Goal: Task Accomplishment & Management: Manage account settings

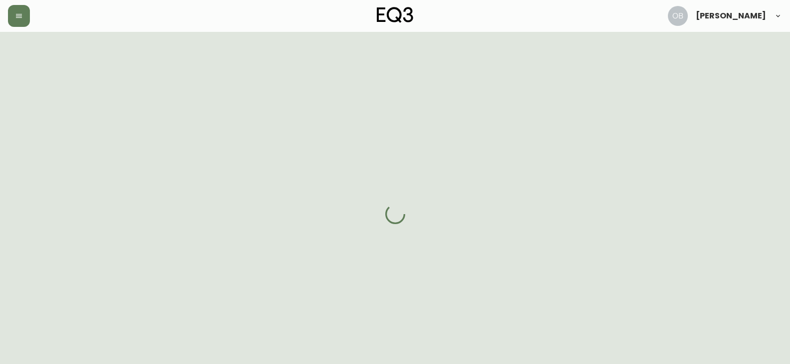
select select "ON"
select select "CA"
select select "CA_EN"
select select "Other"
select select "Interior Designer"
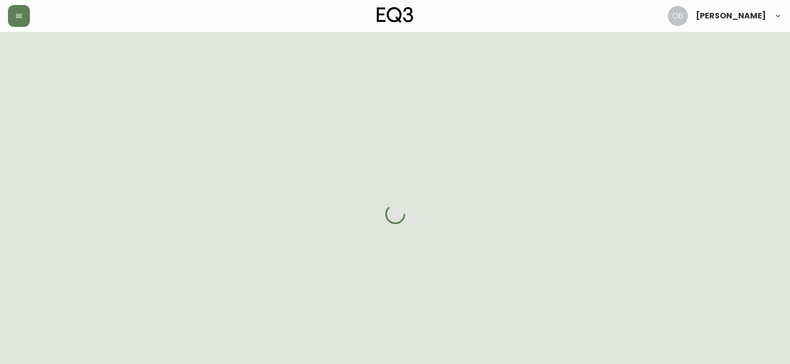
select select "false"
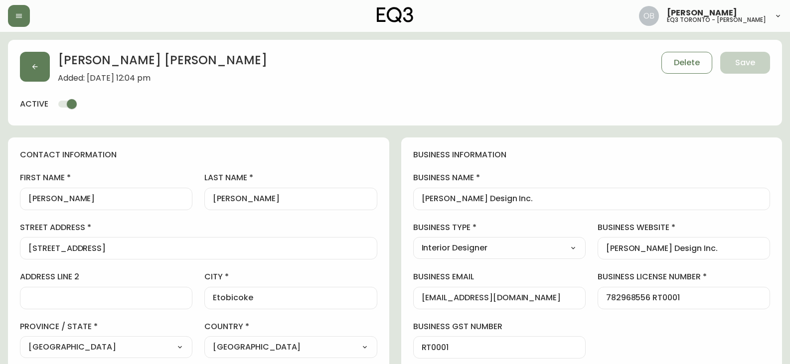
type input "EQ3 [GEOGRAPHIC_DATA] - [PERSON_NAME]"
select select "cjw10z96s008u6gs0ccm7hd19"
drag, startPoint x: 533, startPoint y: 202, endPoint x: 355, endPoint y: 217, distance: 178.5
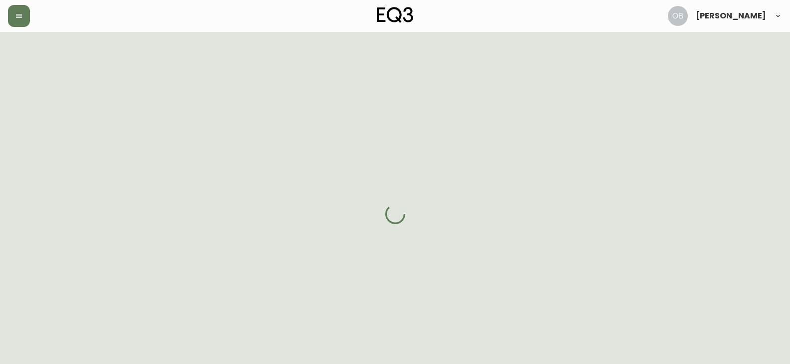
select select "CO"
select select "US"
select select "US_EN"
select select "Other"
select select "Interior Designer"
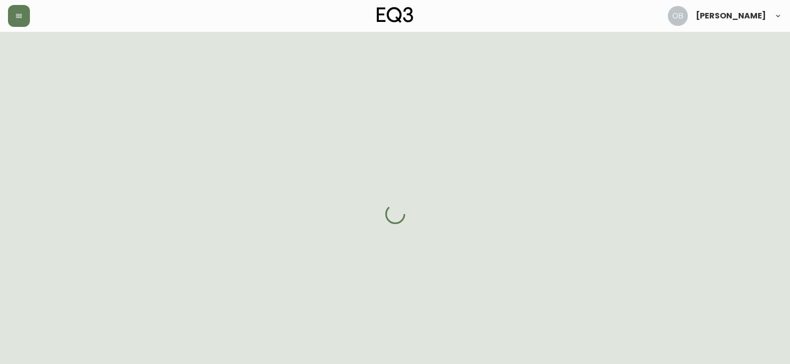
select select "false"
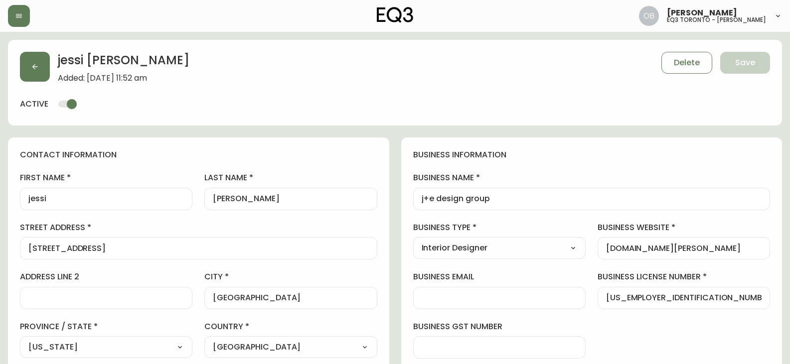
type input "EQ3 US Trade - [GEOGRAPHIC_DATA]"
select select "cm48zha2033ze0170ss7kujjb"
drag, startPoint x: 699, startPoint y: 246, endPoint x: 571, endPoint y: 252, distance: 128.2
click at [571, 252] on div "business information business name j+e design group business type Interior Desi…" at bounding box center [591, 303] width 381 height 331
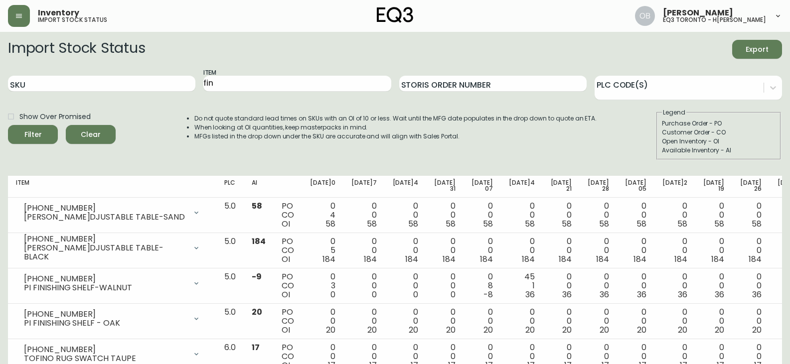
click at [17, 20] on button "button" at bounding box center [19, 16] width 22 height 22
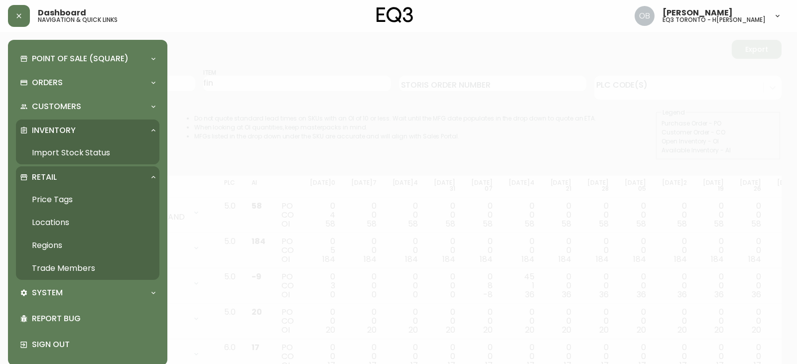
click at [59, 266] on link "Trade Members" at bounding box center [88, 268] width 144 height 23
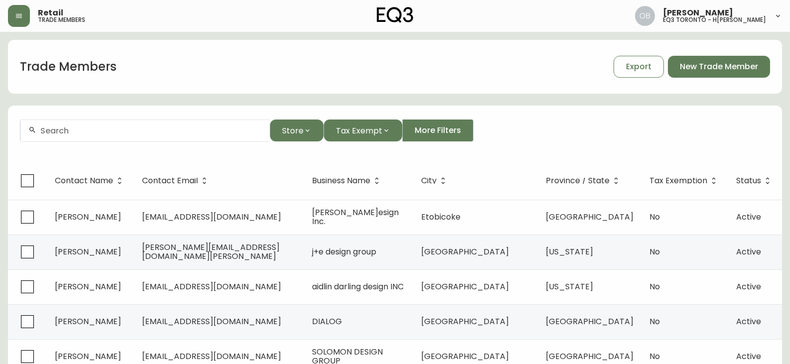
click at [153, 126] on div at bounding box center [144, 131] width 249 height 22
type input "a"
drag, startPoint x: 53, startPoint y: 129, endPoint x: 28, endPoint y: 125, distance: 25.3
click at [29, 126] on div "[EMAIL_ADDRESS][DOMAIN_NAME]" at bounding box center [144, 131] width 249 height 22
click at [94, 131] on input "@[DOMAIN_NAME]" at bounding box center [150, 130] width 221 height 9
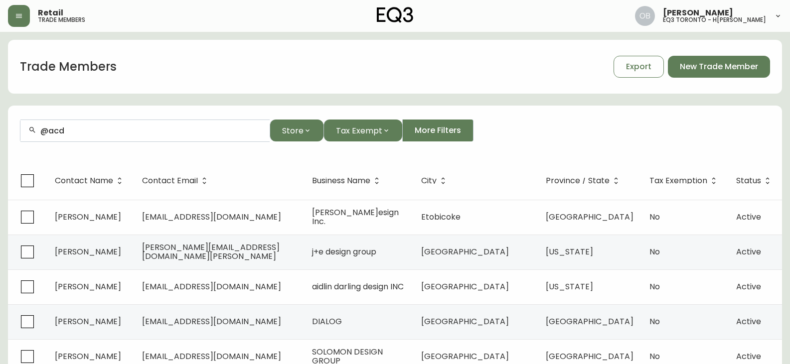
click at [86, 127] on input "@acd" at bounding box center [150, 130] width 221 height 9
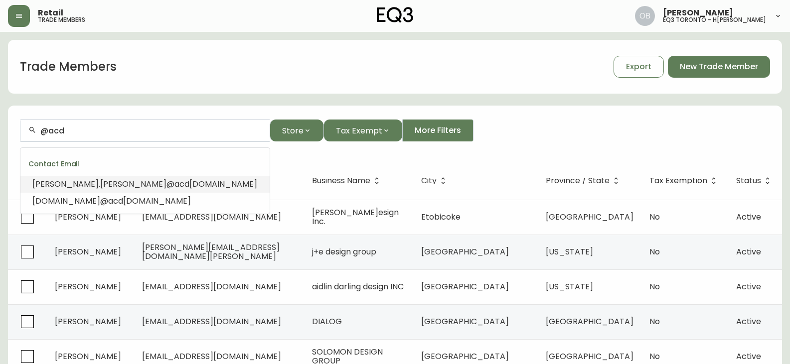
click at [86, 127] on input "@acd" at bounding box center [150, 130] width 221 height 9
paste input "[EMAIL_ADDRESS][DOMAIN_NAME]"
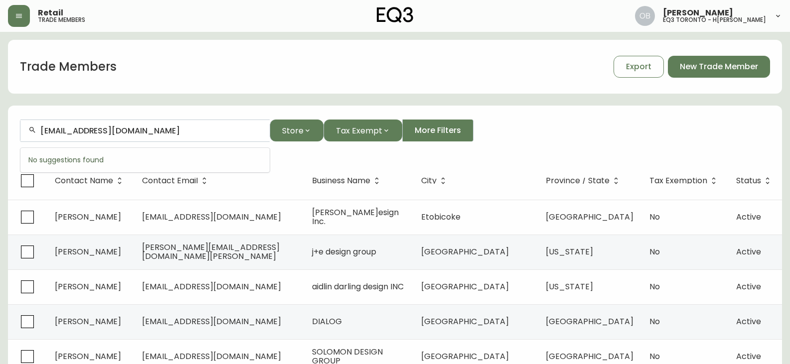
drag, startPoint x: 51, startPoint y: 129, endPoint x: 2, endPoint y: 132, distance: 49.0
click at [0, 130] on main "Trade Members Export New Trade Member [EMAIL_ADDRESS][DOMAIN_NAME] Store Tax Ex…" at bounding box center [395, 301] width 790 height 539
click at [85, 189] on span "@[DOMAIN_NAME]" at bounding box center [92, 183] width 76 height 11
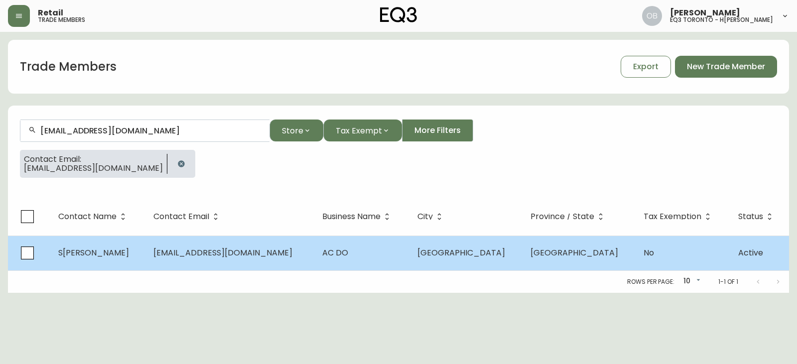
type input "[EMAIL_ADDRESS][DOMAIN_NAME]"
click at [366, 255] on td "AC DO" at bounding box center [361, 253] width 95 height 35
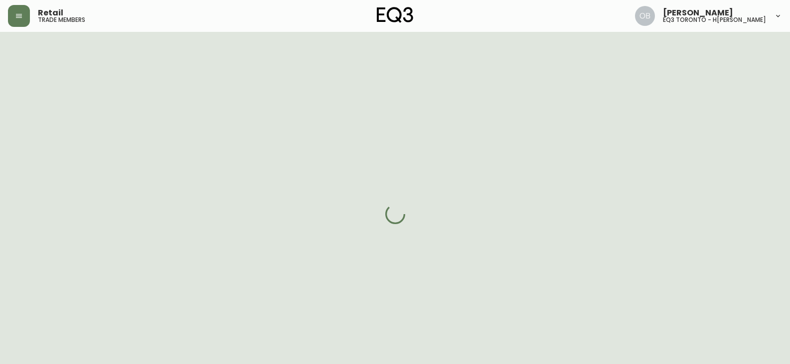
select select "ON"
select select "CA"
select select "CA_EN"
select select "Other"
select select "Interior Designer"
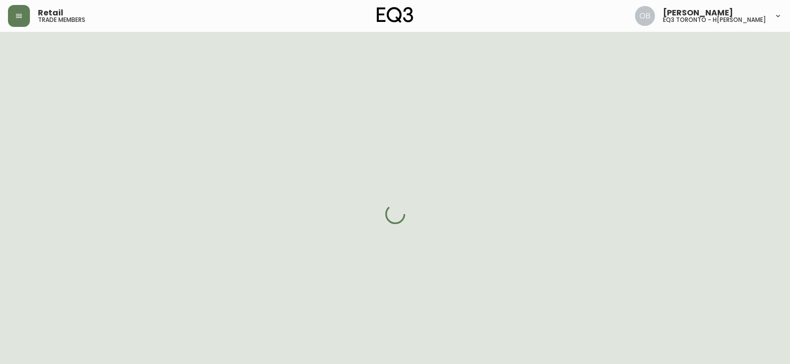
select select "cjw10z96s008u6gs0ccm7hd19"
select select "false"
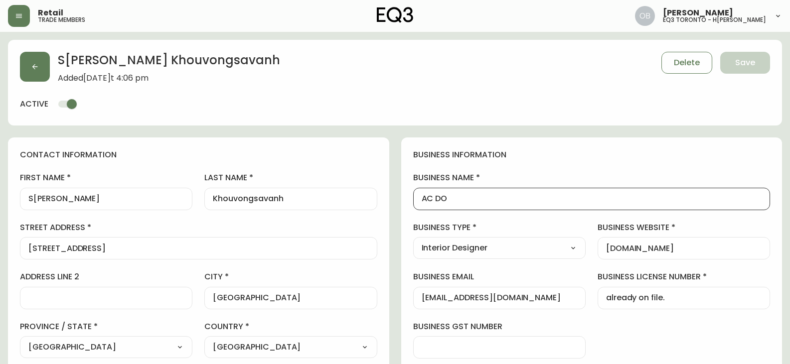
click at [457, 200] on input "AC DO" at bounding box center [592, 198] width 340 height 9
click at [437, 197] on input "AC DO" at bounding box center [592, 198] width 340 height 9
click at [429, 197] on input "AC DO" at bounding box center [592, 198] width 340 height 9
click at [420, 197] on div "AC DO" at bounding box center [591, 199] width 357 height 22
click at [29, 66] on button "button" at bounding box center [35, 67] width 30 height 30
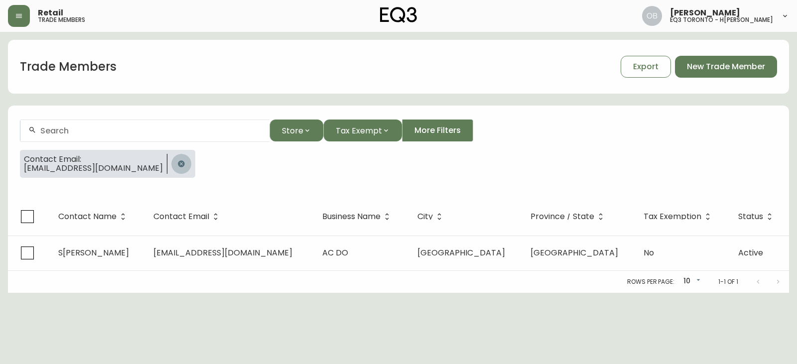
click at [178, 162] on icon "button" at bounding box center [181, 163] width 6 height 6
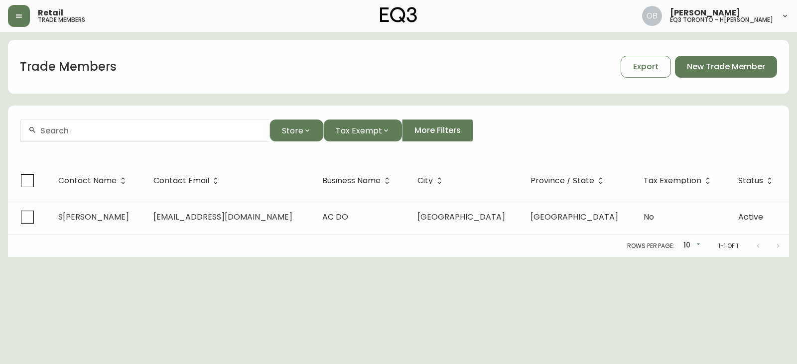
click at [101, 133] on input "text" at bounding box center [150, 130] width 221 height 9
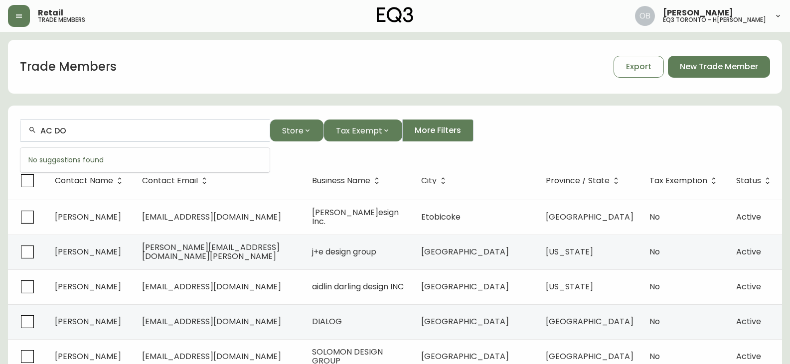
click at [193, 129] on input "AC DO" at bounding box center [150, 130] width 221 height 9
click at [109, 131] on input "AC DO" at bounding box center [150, 130] width 221 height 9
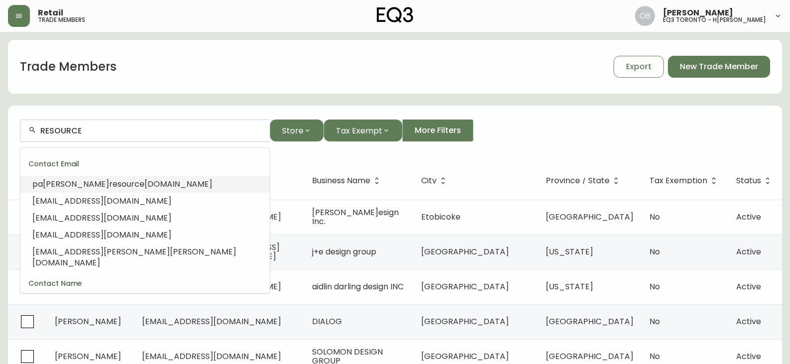
click at [145, 181] on span "[DOMAIN_NAME]" at bounding box center [179, 183] width 68 height 11
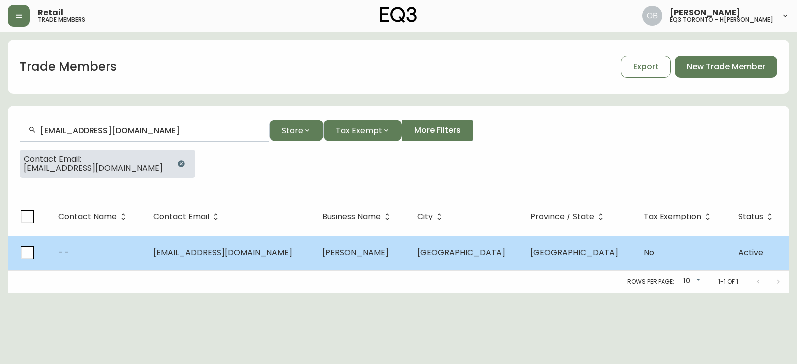
type input "[EMAIL_ADDRESS][DOMAIN_NAME]"
click at [277, 254] on span "[EMAIL_ADDRESS][DOMAIN_NAME]" at bounding box center [222, 252] width 139 height 11
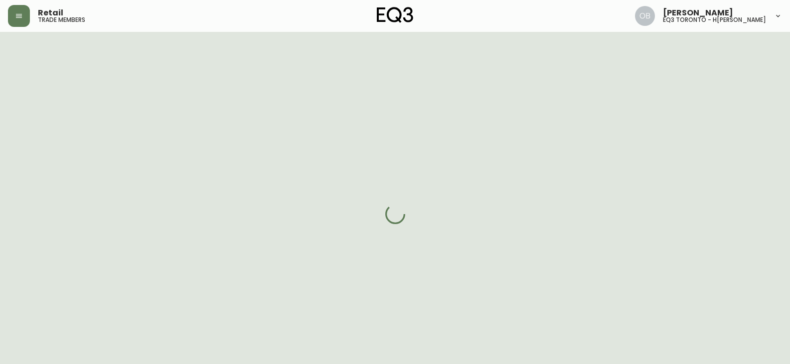
select select "ON"
select select "CA"
select select "CA_EN"
select select "Other"
select select "false"
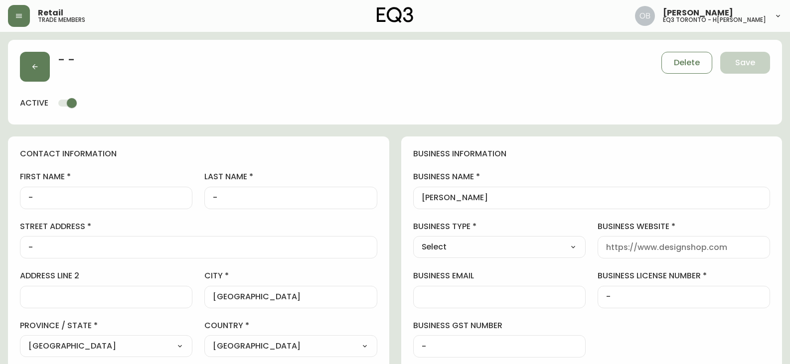
type input "EQ3 [GEOGRAPHIC_DATA] - H[PERSON_NAME]"
select select "cjw10z96s008u6gs0ccm7hd19"
click at [425, 197] on input "[PERSON_NAME]" at bounding box center [592, 197] width 340 height 9
click at [84, 199] on input "-" at bounding box center [105, 197] width 155 height 9
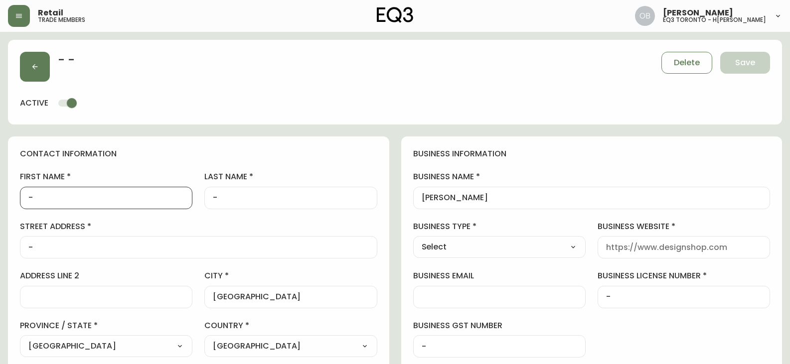
click at [84, 199] on input "-" at bounding box center [105, 197] width 155 height 9
paste input "[PERSON_NAME]"
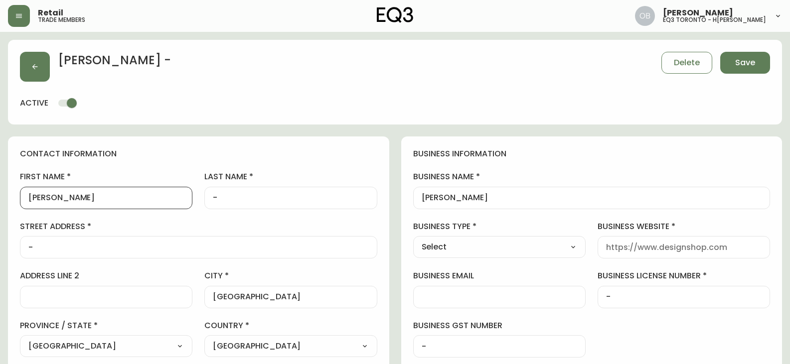
type input "[PERSON_NAME]"
click at [466, 193] on input "[PERSON_NAME]" at bounding box center [592, 197] width 340 height 9
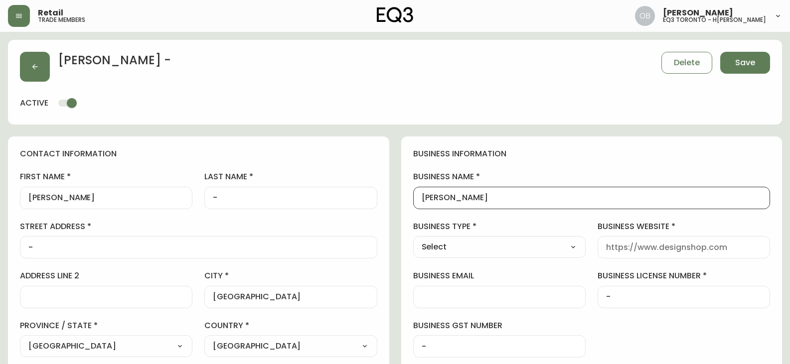
click at [466, 193] on input "[PERSON_NAME]" at bounding box center [592, 197] width 340 height 9
click at [468, 193] on input "[PERSON_NAME]" at bounding box center [592, 197] width 340 height 9
click at [297, 194] on input "-" at bounding box center [290, 197] width 155 height 9
paste input "SEMKULEY"
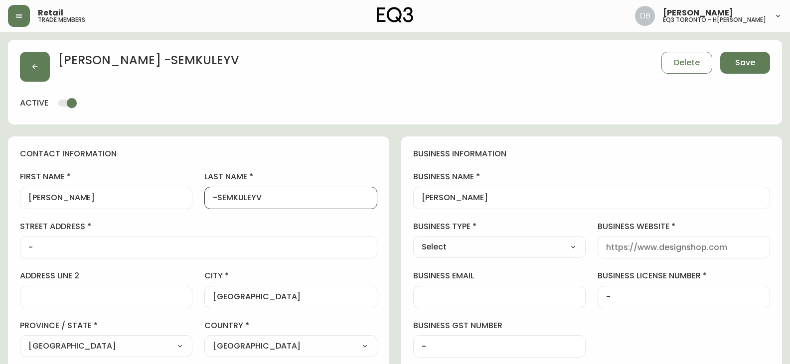
click at [266, 197] on input "-SEMKULEYV" at bounding box center [290, 197] width 155 height 9
paste input "SEMKULEY"
type input "SEMKULEY"
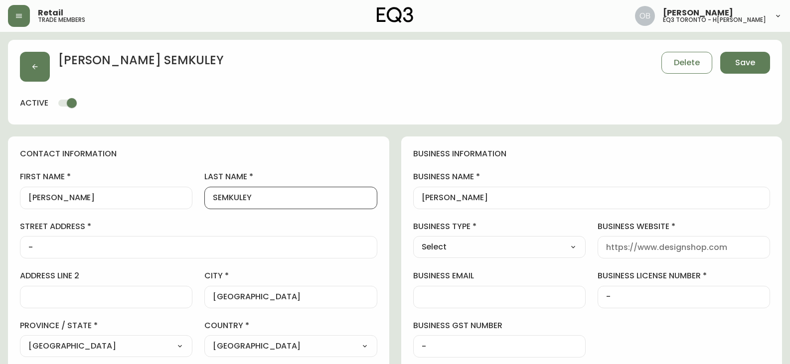
click at [509, 198] on input "[PERSON_NAME]" at bounding box center [592, 197] width 340 height 9
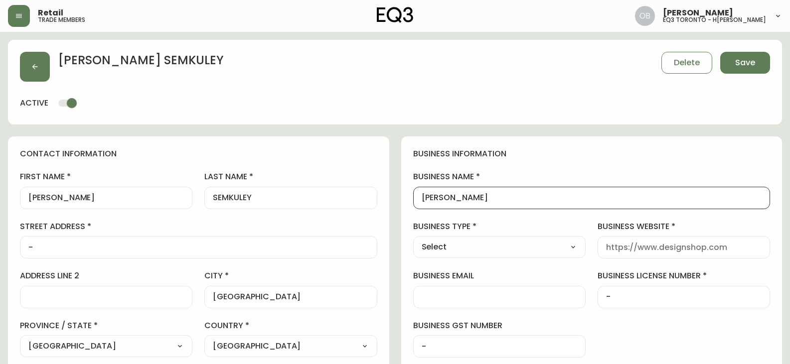
click at [509, 198] on input "[PERSON_NAME]" at bounding box center [592, 197] width 340 height 9
type input "r"
click at [468, 199] on input "Resource LIfestyles" at bounding box center [592, 197] width 340 height 9
type input "Resource Lifestyles"
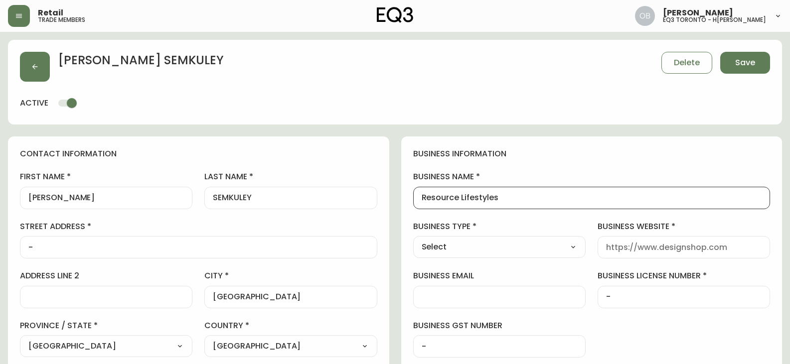
click at [553, 170] on div "business information business name Resource Lifestyles business type Select Sel…" at bounding box center [591, 302] width 381 height 331
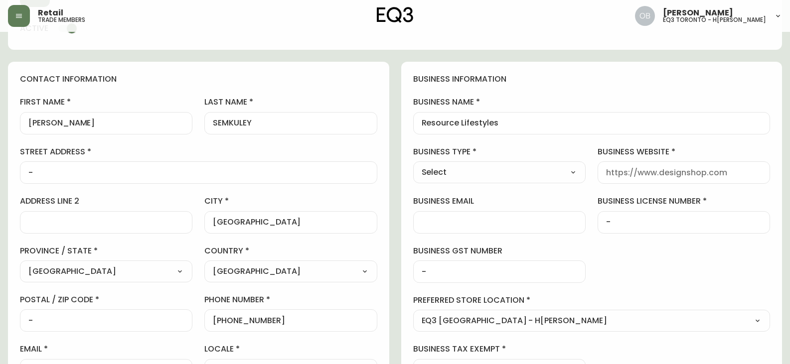
scroll to position [150, 0]
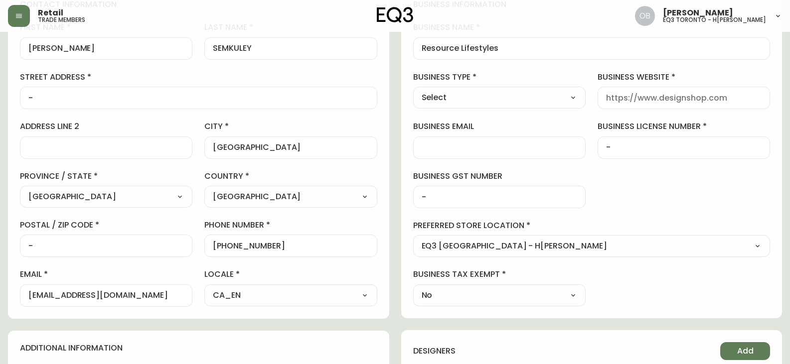
click at [548, 91] on select "Select Interior Designer Architect Home Builder Contractor Real Estate Agent Ho…" at bounding box center [499, 97] width 172 height 15
click at [532, 80] on label "business type" at bounding box center [499, 77] width 172 height 11
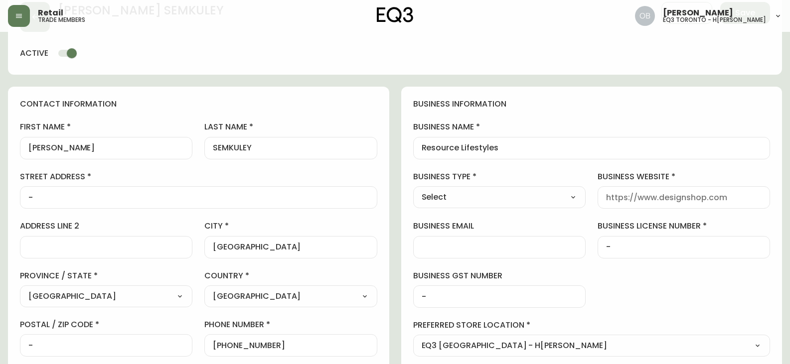
scroll to position [0, 0]
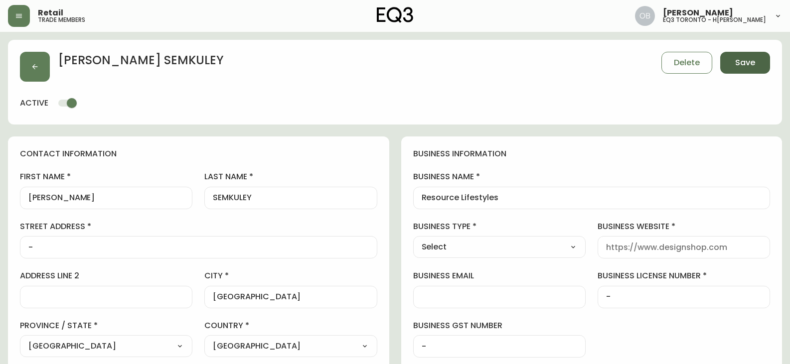
click at [756, 64] on button "Save" at bounding box center [745, 63] width 50 height 22
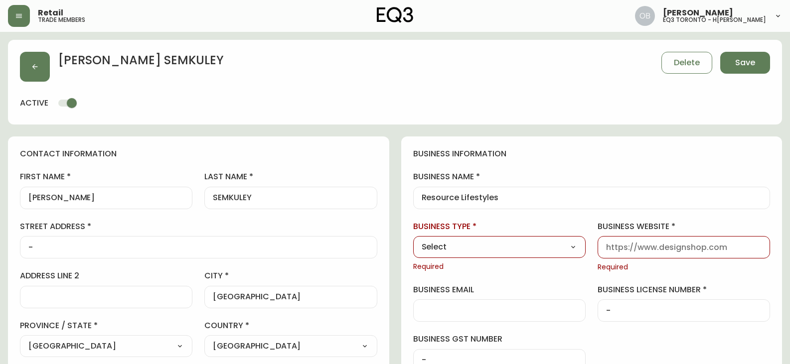
drag, startPoint x: 557, startPoint y: 251, endPoint x: 549, endPoint y: 250, distance: 8.5
click at [557, 251] on select "Select Interior Designer Architect Home Builder Contractor Real Estate Agent Ho…" at bounding box center [499, 247] width 172 height 15
select select "Home Builder"
click at [413, 240] on select "Select Interior Designer Architect Home Builder Contractor Real Estate Agent Ho…" at bounding box center [499, 247] width 172 height 15
type input "Home Builder"
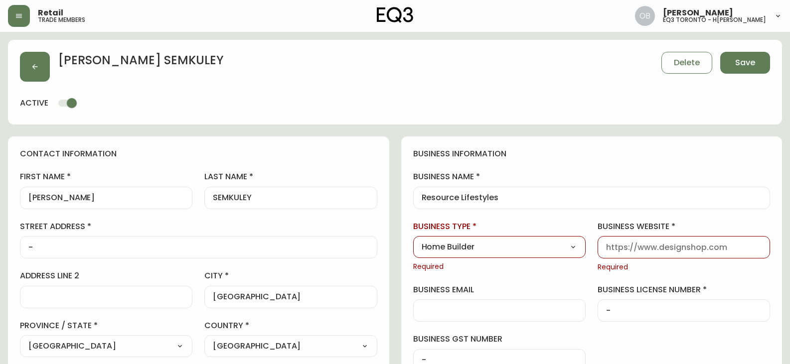
click at [650, 248] on input "business website" at bounding box center [683, 247] width 155 height 9
paste input "[URL][DOMAIN_NAME]"
type input "[URL][DOMAIN_NAME]"
click at [748, 71] on button "Save" at bounding box center [745, 63] width 50 height 22
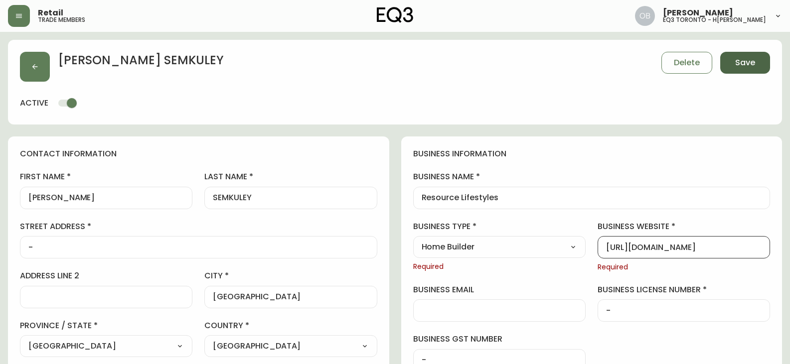
select select
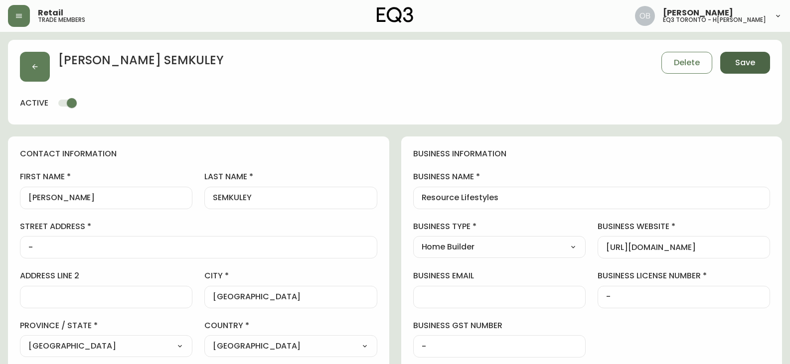
type input "Other"
select select "Other"
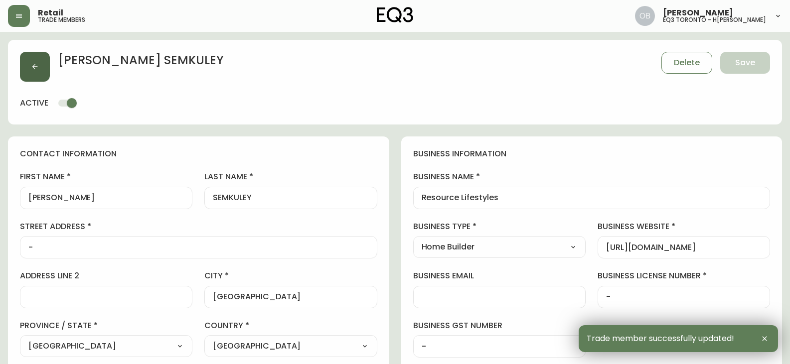
click at [37, 63] on icon "button" at bounding box center [35, 67] width 8 height 8
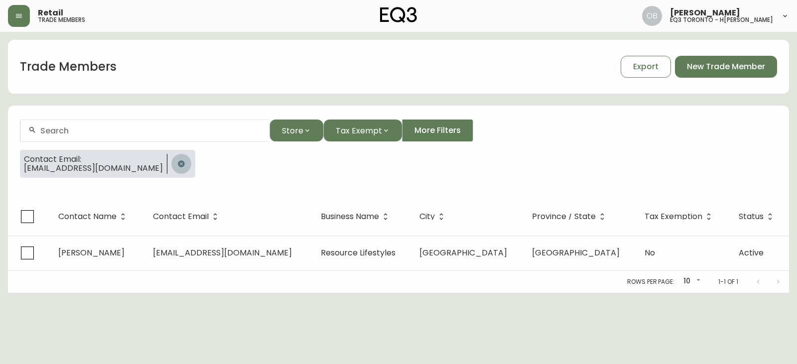
drag, startPoint x: 160, startPoint y: 156, endPoint x: 159, endPoint y: 148, distance: 9.0
click at [171, 156] on button "button" at bounding box center [181, 164] width 20 height 20
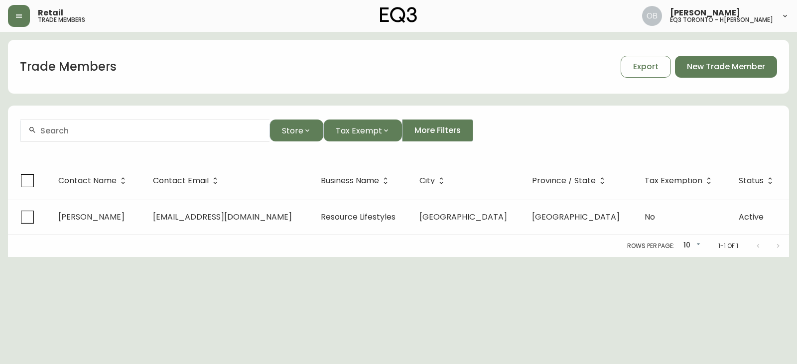
click at [158, 137] on div at bounding box center [144, 131] width 249 height 22
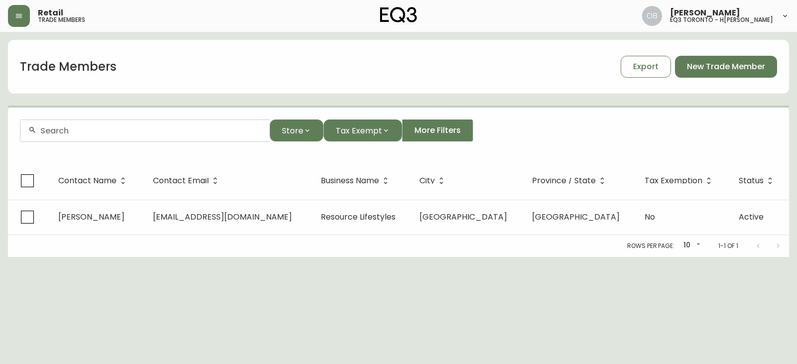
paste input "[EMAIL_ADDRESS][DOMAIN_NAME]"
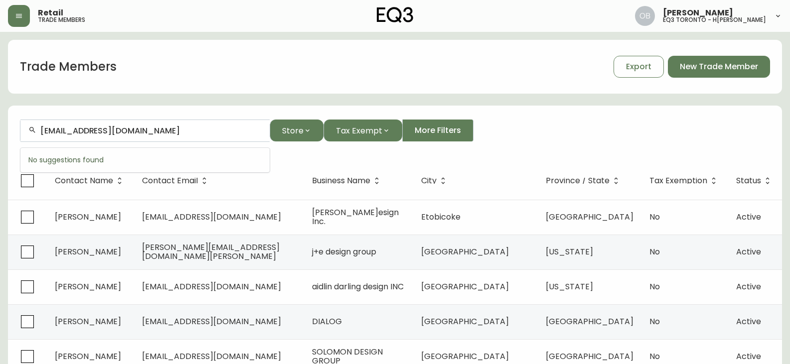
drag, startPoint x: 49, startPoint y: 131, endPoint x: 6, endPoint y: 131, distance: 42.9
click at [6, 131] on main "Trade Members Export New Trade Member [EMAIL_ADDRESS][DOMAIN_NAME] Store Tax Ex…" at bounding box center [395, 301] width 790 height 539
type input "s"
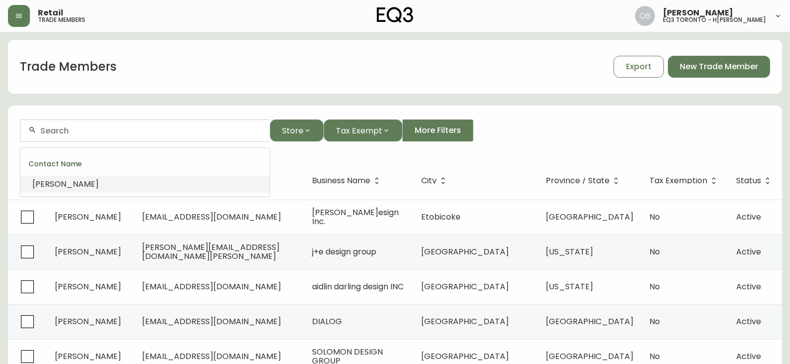
click at [105, 132] on input "text" at bounding box center [150, 130] width 221 height 9
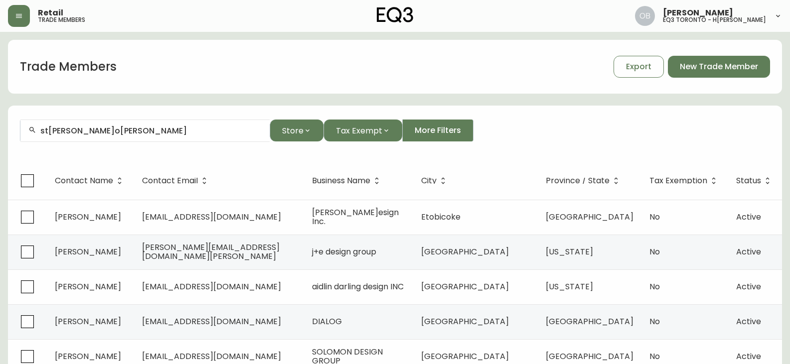
click at [151, 127] on input "st[PERSON_NAME]o[PERSON_NAME]" at bounding box center [150, 130] width 221 height 9
paste input "[PHONE_NUMBER]"
click at [77, 131] on input "[PHONE_NUMBER]" at bounding box center [150, 130] width 221 height 9
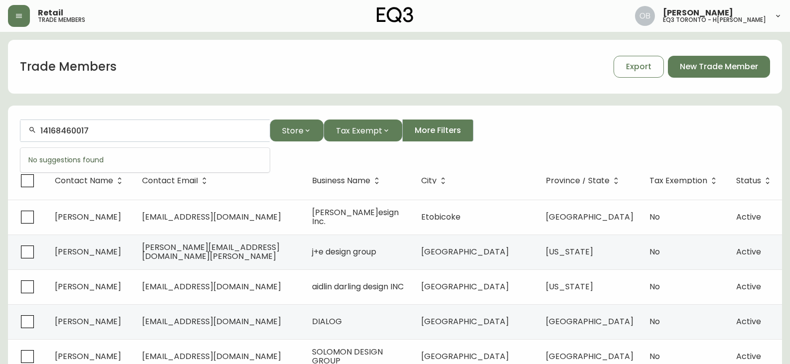
type input "14168460017"
click at [713, 120] on div "14168460017 Store Tax Exempt More Filters" at bounding box center [395, 131] width 750 height 22
click at [734, 61] on span "New Trade Member" at bounding box center [719, 66] width 78 height 11
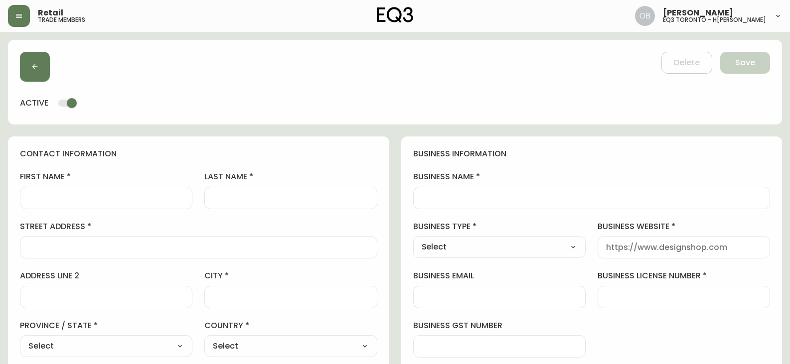
click at [112, 201] on input "first name" at bounding box center [105, 197] width 155 height 9
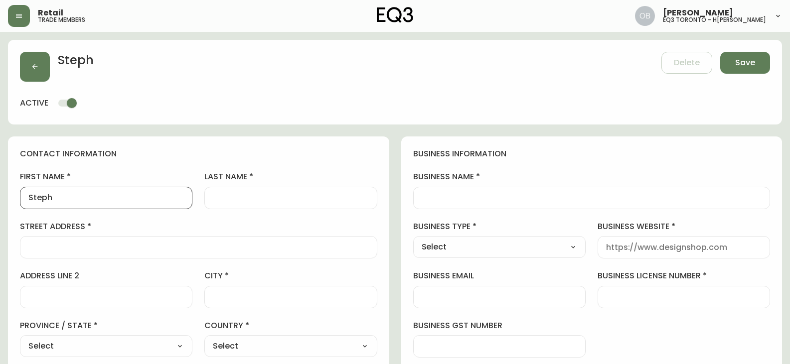
type input "Steph"
click at [38, 77] on button "button" at bounding box center [35, 67] width 30 height 30
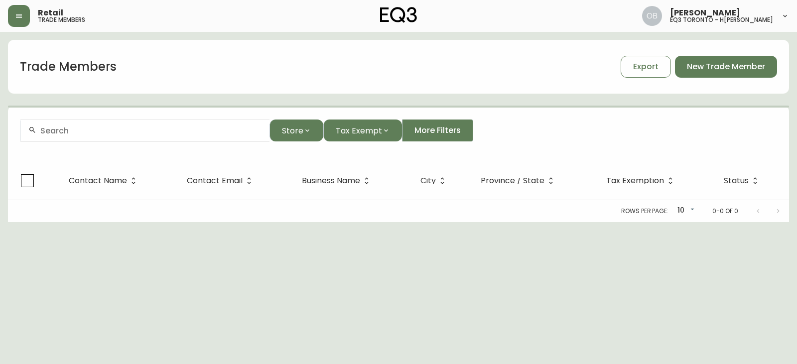
click at [133, 130] on input "text" at bounding box center [150, 130] width 221 height 9
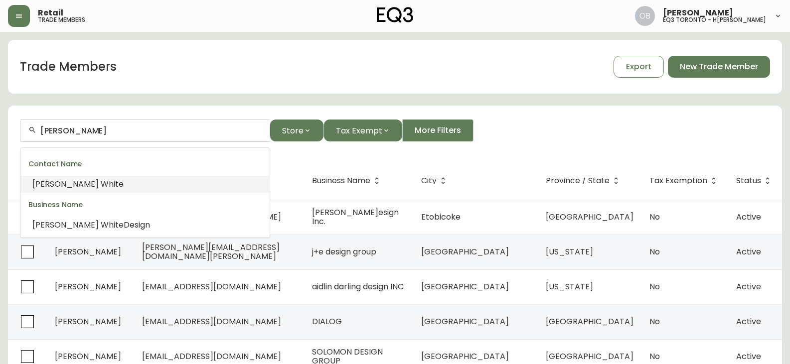
click at [101, 183] on span "White" at bounding box center [112, 183] width 23 height 11
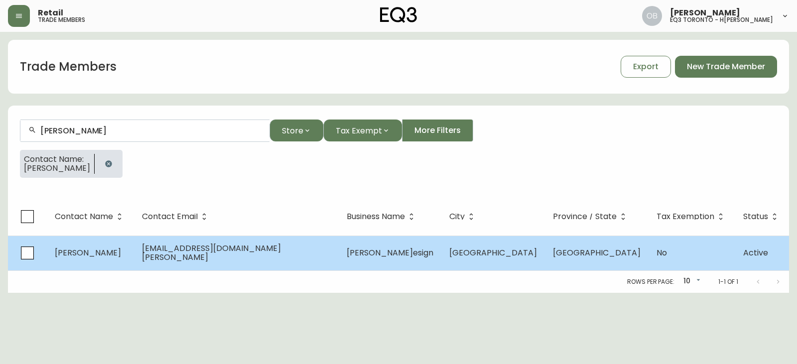
type input "[PERSON_NAME]"
click at [376, 254] on span "[PERSON_NAME]esign" at bounding box center [390, 252] width 87 height 11
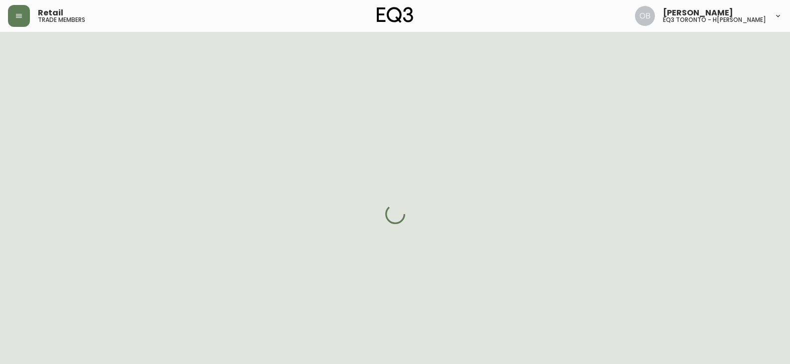
select select "ON"
select select "CA"
select select "CA_EN"
select select "Other"
select select "Interior Designer"
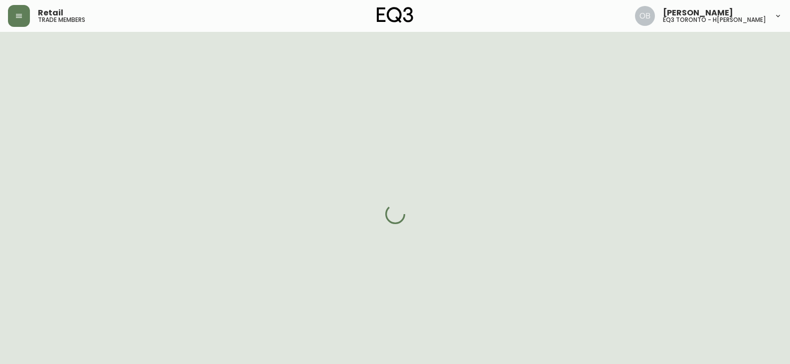
select select "cjw10z96s008u6gs0ccm7hd19"
select select "false"
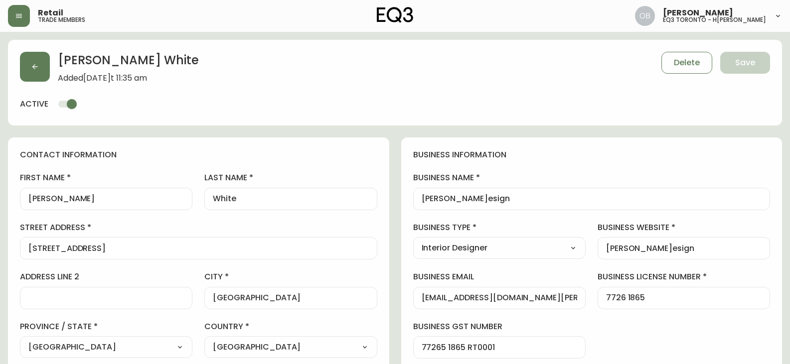
click at [465, 197] on input "[PERSON_NAME]esign" at bounding box center [592, 198] width 340 height 9
drag, startPoint x: 460, startPoint y: 197, endPoint x: 447, endPoint y: 197, distance: 14.0
click at [447, 197] on input "St[PERSON_NAME]o[PERSON_NAME]esign" at bounding box center [592, 198] width 340 height 9
type input "Steph Hope White Design"
click at [621, 180] on label "business name" at bounding box center [591, 177] width 357 height 11
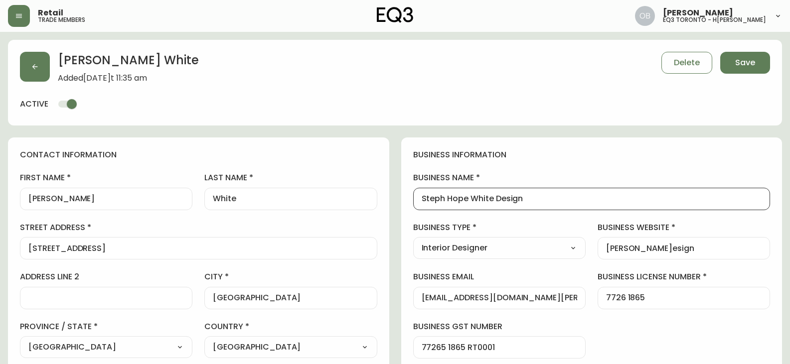
click at [621, 194] on input "Steph Hope White Design" at bounding box center [592, 198] width 340 height 9
click at [602, 168] on div "business information business name [PERSON_NAME]esign business type Interior De…" at bounding box center [591, 303] width 381 height 331
click at [740, 61] on span "Save" at bounding box center [745, 62] width 20 height 11
select select
type input "Other"
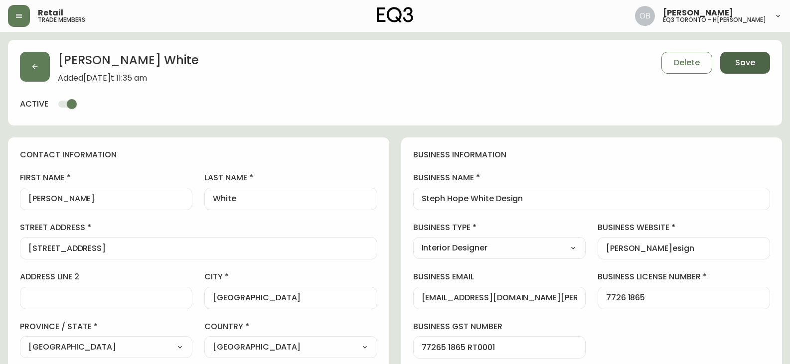
select select "Other"
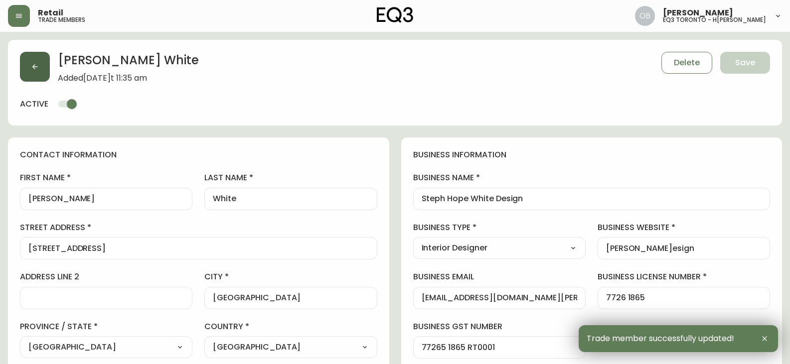
click at [29, 64] on button "button" at bounding box center [35, 67] width 30 height 30
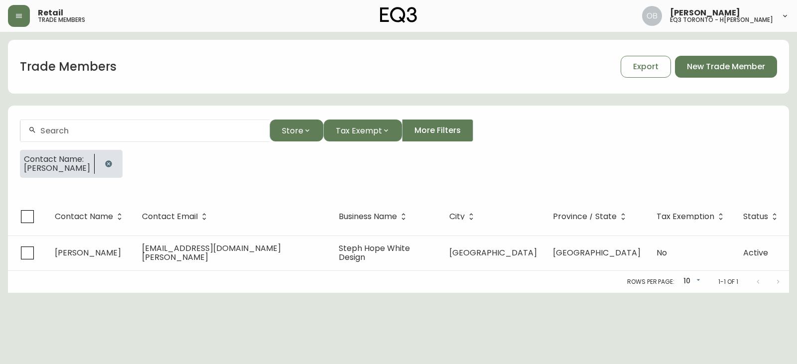
drag, startPoint x: 106, startPoint y: 163, endPoint x: 116, endPoint y: 139, distance: 26.8
click at [105, 163] on icon "button" at bounding box center [108, 163] width 6 height 6
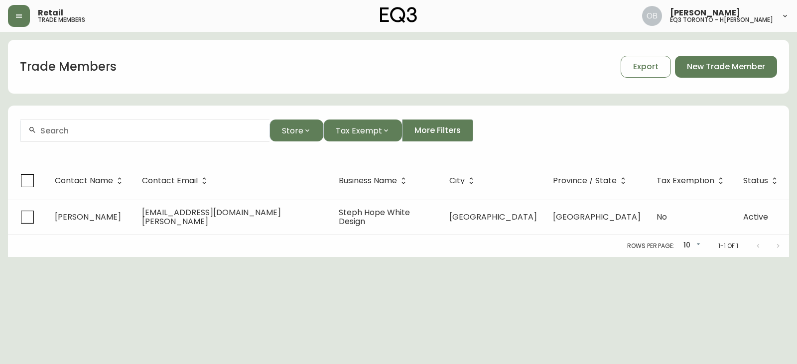
click at [117, 138] on div at bounding box center [144, 131] width 249 height 22
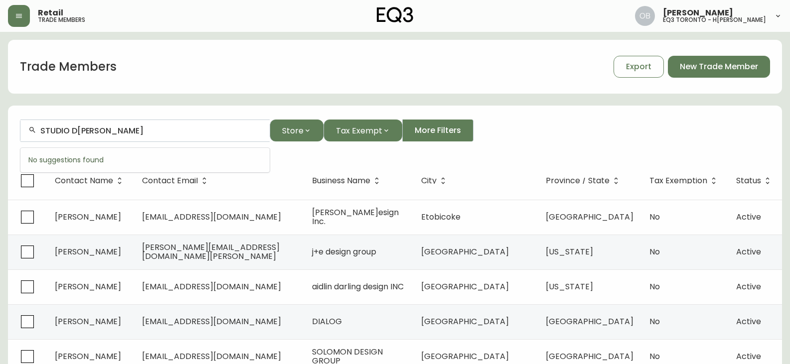
drag, startPoint x: 75, startPoint y: 130, endPoint x: 28, endPoint y: 129, distance: 46.9
click at [28, 129] on div "STUDIO D[PERSON_NAME]" at bounding box center [144, 131] width 249 height 22
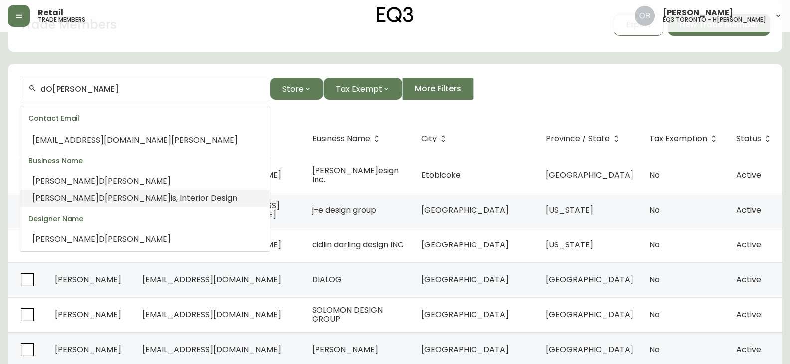
scroll to position [100, 0]
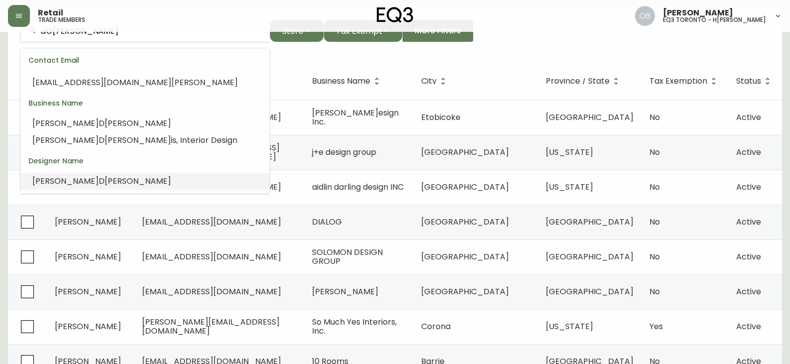
click at [102, 179] on li "[PERSON_NAME]" at bounding box center [144, 181] width 249 height 17
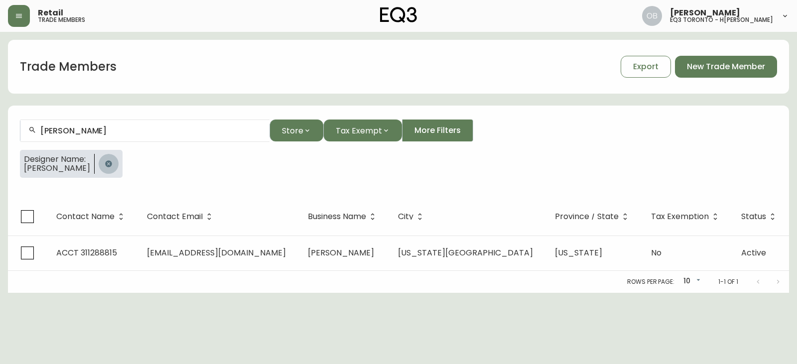
click at [106, 163] on icon "button" at bounding box center [109, 164] width 8 height 8
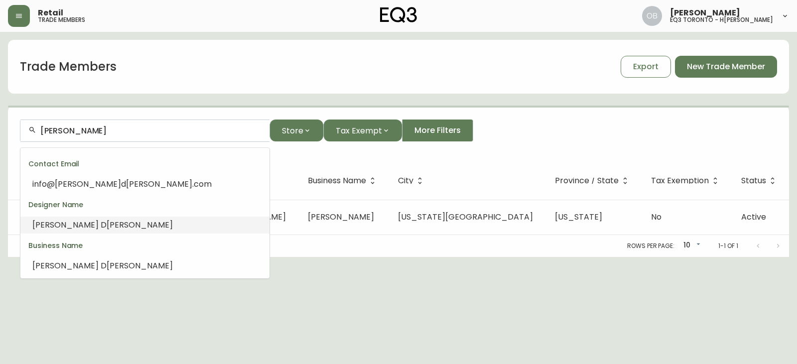
click at [90, 128] on input "[PERSON_NAME]" at bounding box center [150, 130] width 221 height 9
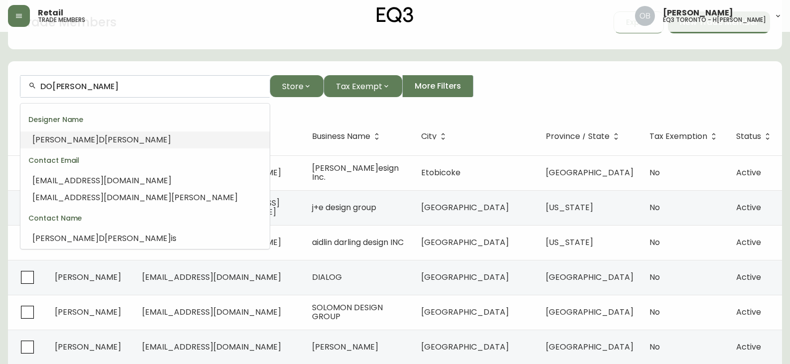
click at [42, 90] on input "DO[PERSON_NAME]" at bounding box center [150, 86] width 221 height 9
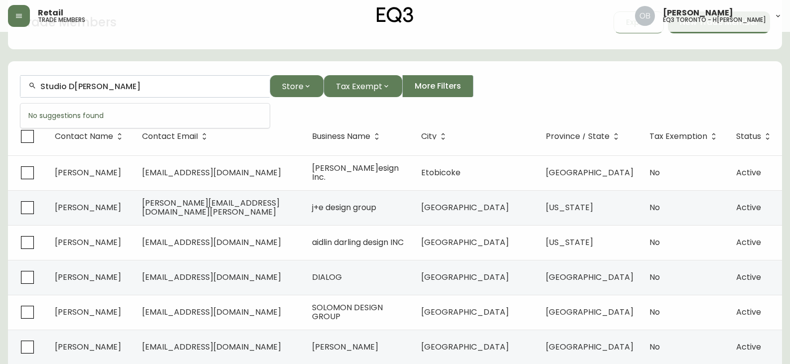
click at [176, 90] on input "Studio D[PERSON_NAME]" at bounding box center [150, 86] width 221 height 9
drag, startPoint x: 127, startPoint y: 88, endPoint x: 0, endPoint y: 88, distance: 127.1
click at [0, 88] on main "Trade Members Export New Trade Member Studio DO[PERSON_NAME]tore Tax Exempt Mor…" at bounding box center [395, 257] width 790 height 539
click at [159, 93] on div "Studio D[PERSON_NAME]" at bounding box center [144, 86] width 249 height 22
click at [158, 93] on div "Studio D[PERSON_NAME]" at bounding box center [144, 86] width 249 height 22
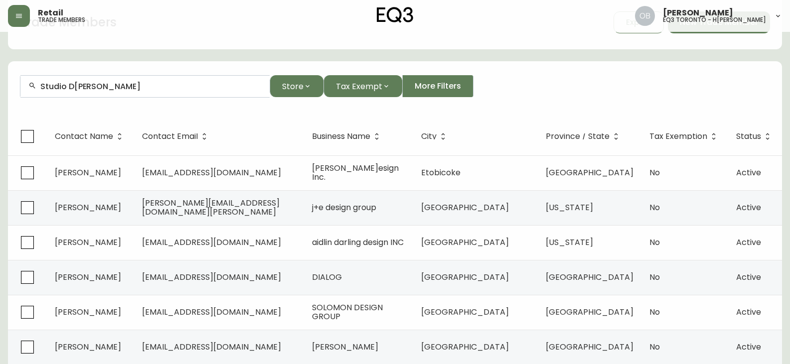
click at [158, 93] on div "Studio D[PERSON_NAME]" at bounding box center [144, 86] width 249 height 22
paste input "[EMAIL_ADDRESS][DOMAIN_NAME]"
drag, startPoint x: 122, startPoint y: 88, endPoint x: 0, endPoint y: 93, distance: 122.2
click at [0, 93] on main "Trade Members Export New Trade Member [EMAIL_ADDRESS][DOMAIN_NAME] Store Tax Ex…" at bounding box center [395, 257] width 790 height 539
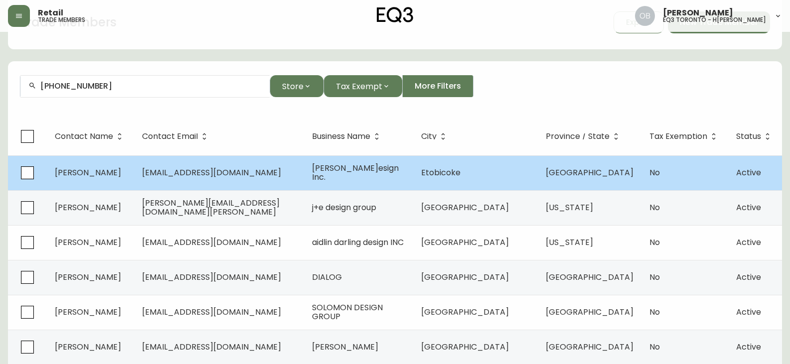
scroll to position [0, 0]
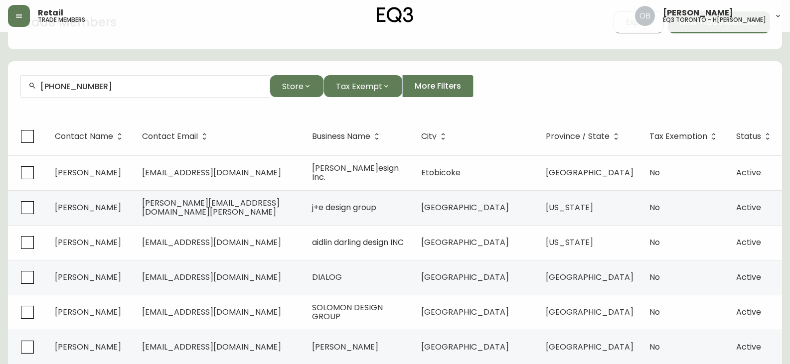
click at [99, 76] on div "[PHONE_NUMBER]" at bounding box center [144, 86] width 249 height 22
paste input "[STREET_ADDRESS][PERSON_NAME]"
type input "[STREET_ADDRESS][PERSON_NAME]"
click at [457, 80] on button "More Filters" at bounding box center [437, 86] width 71 height 22
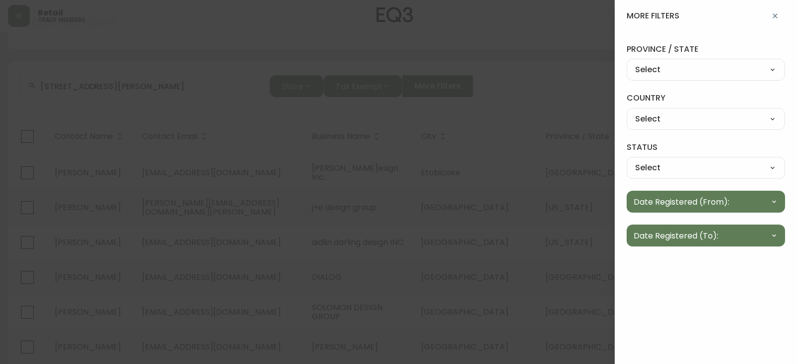
click at [505, 123] on div at bounding box center [398, 182] width 797 height 364
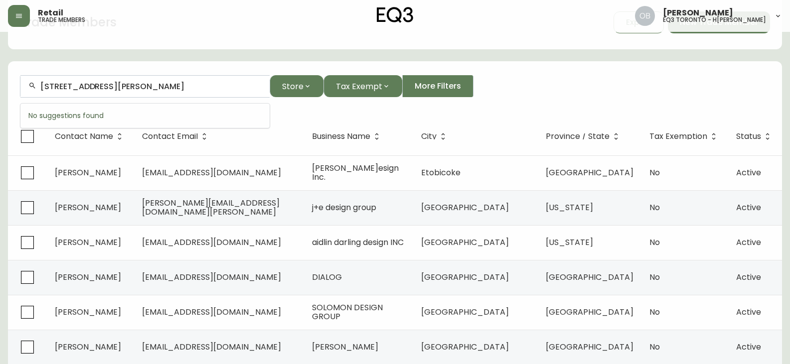
drag, startPoint x: 131, startPoint y: 86, endPoint x: 27, endPoint y: 82, distance: 104.3
click at [27, 82] on div "[STREET_ADDRESS][PERSON_NAME]" at bounding box center [144, 86] width 249 height 22
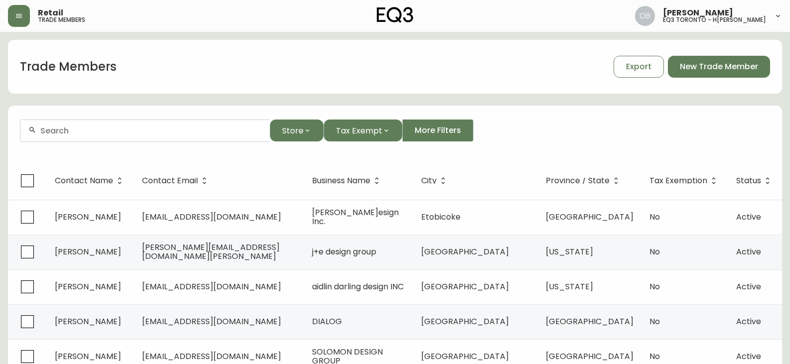
click at [134, 122] on div at bounding box center [144, 131] width 249 height 22
type input "c"
click at [93, 136] on div at bounding box center [144, 131] width 249 height 22
click at [104, 125] on div "studio" at bounding box center [144, 131] width 249 height 22
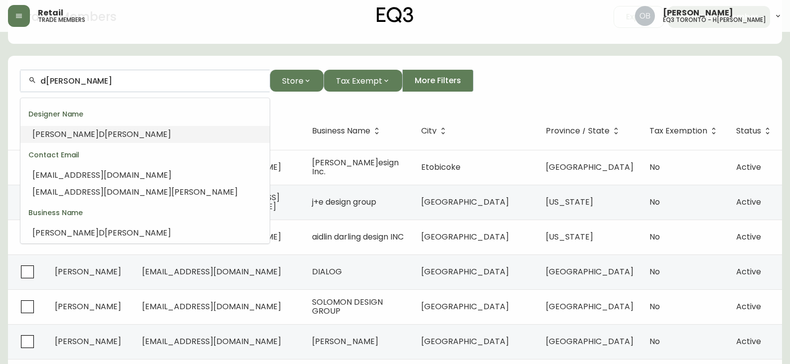
click at [126, 132] on li "[PERSON_NAME]" at bounding box center [144, 134] width 249 height 17
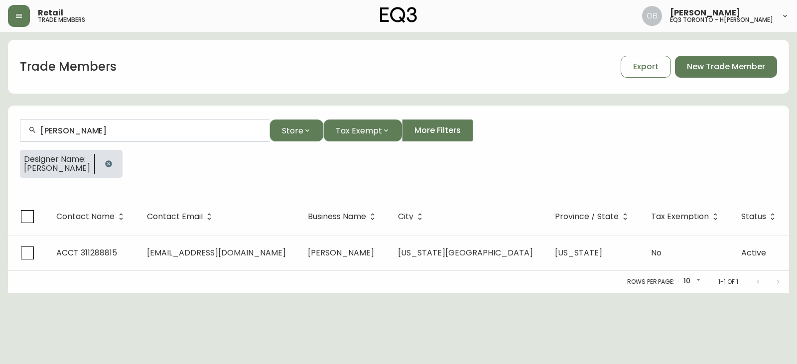
type input "[PERSON_NAME]"
click at [111, 161] on button "button" at bounding box center [109, 164] width 20 height 20
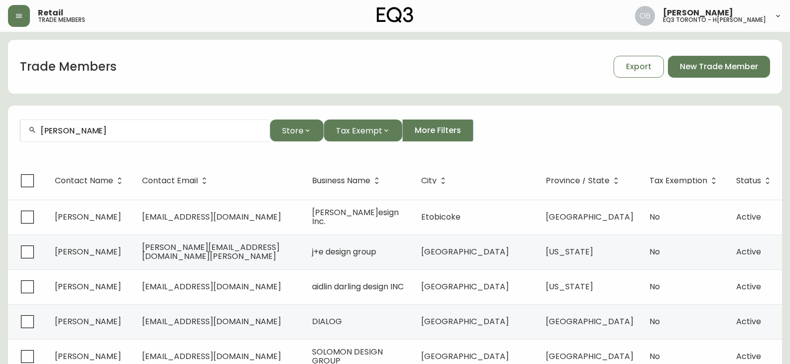
click at [130, 122] on div "[PERSON_NAME]" at bounding box center [144, 131] width 249 height 22
click at [388, 69] on div "Trade Members Export New Trade Member" at bounding box center [395, 67] width 774 height 32
